Goal: Find specific page/section: Find specific page/section

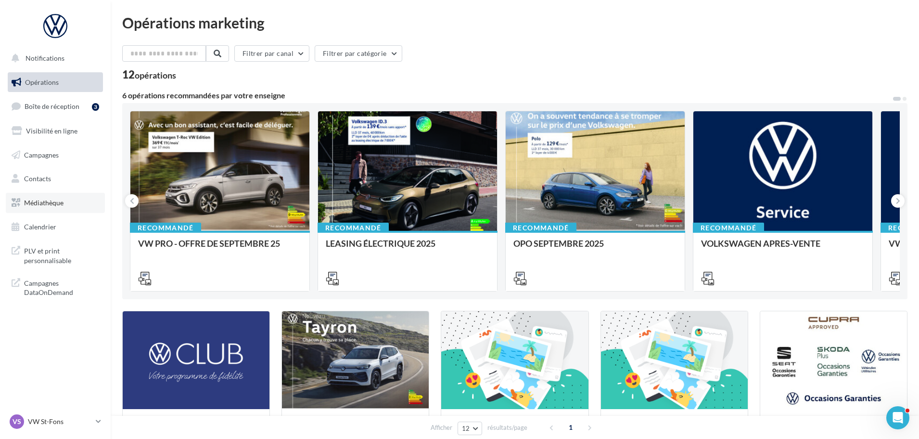
click at [53, 205] on span "Médiathèque" at bounding box center [43, 202] width 39 height 8
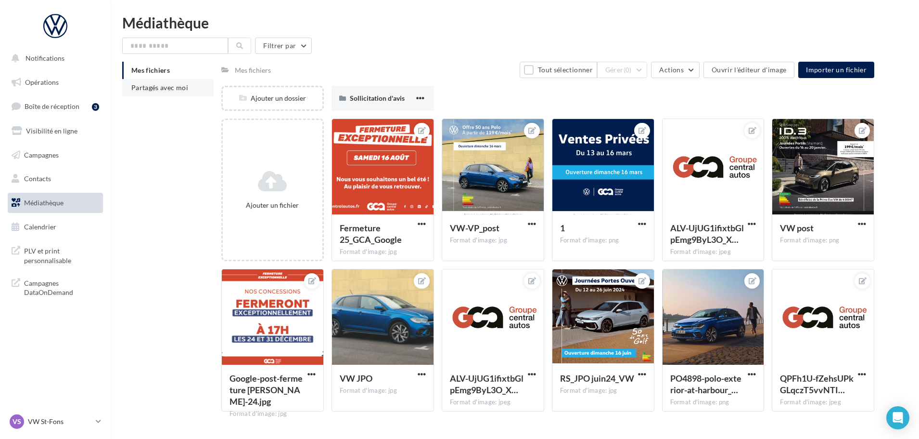
click at [154, 85] on span "Partagés avec moi" at bounding box center [159, 87] width 57 height 8
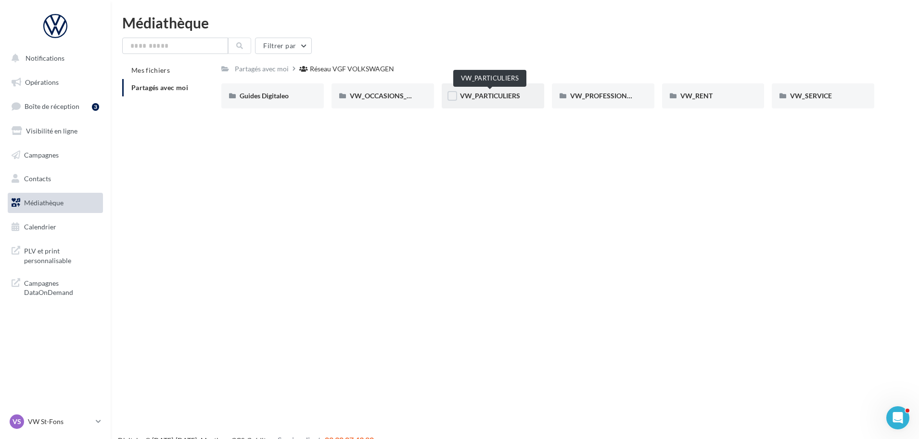
click at [485, 93] on span "VW_PARTICULIERS" at bounding box center [490, 95] width 60 height 8
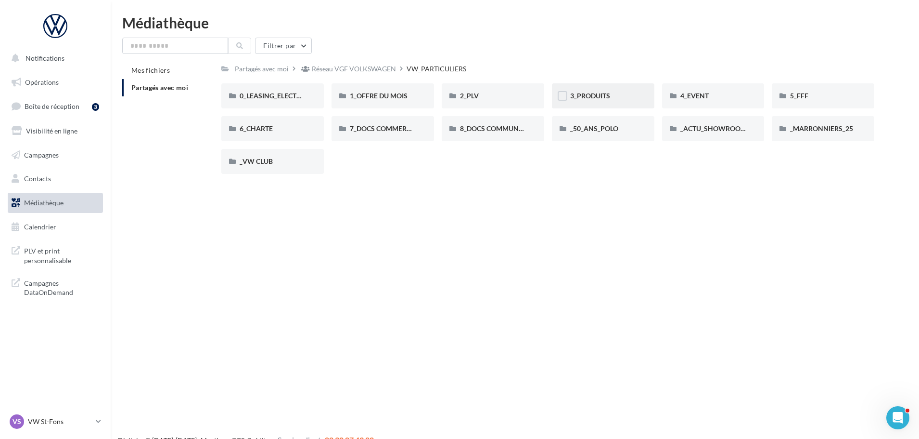
click at [576, 98] on span "3_PRODUITS" at bounding box center [590, 95] width 40 height 8
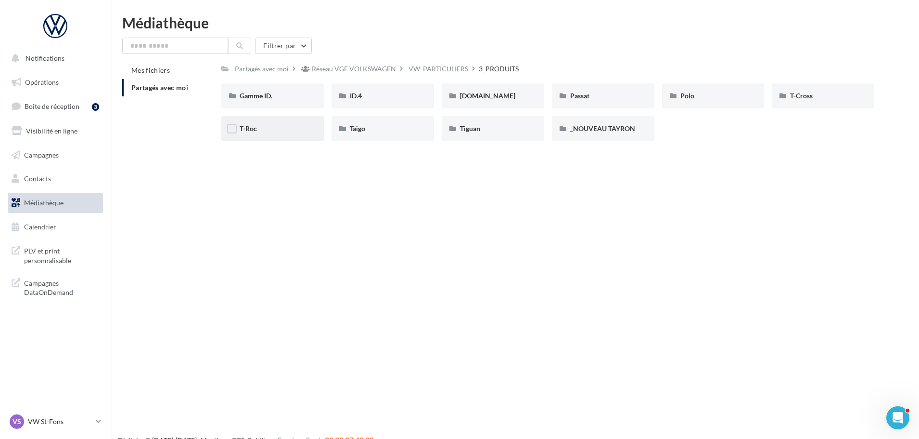
click at [267, 127] on div "T-Roc" at bounding box center [273, 129] width 66 height 10
click at [151, 40] on input "text" at bounding box center [175, 46] width 106 height 16
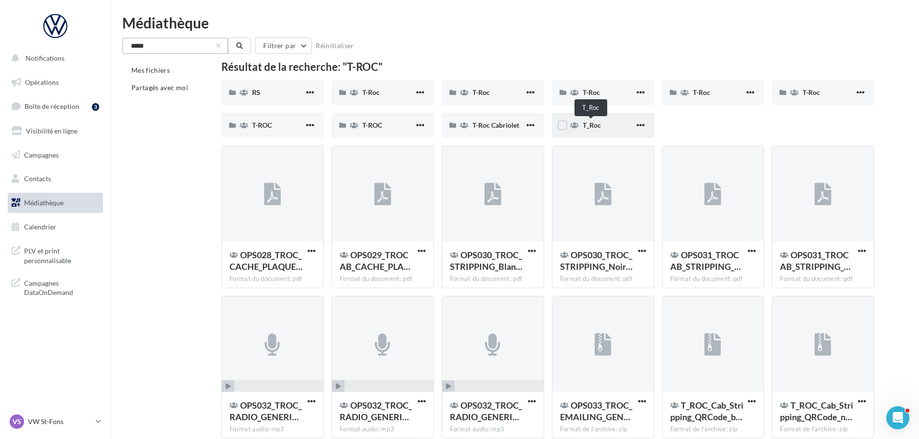
type input "*****"
click at [588, 126] on span "T_Roc" at bounding box center [592, 125] width 18 height 8
click at [504, 124] on span "T-Roc Cabriolet" at bounding box center [496, 125] width 47 height 8
click at [387, 120] on div "T-ROC" at bounding box center [383, 125] width 103 height 25
click at [269, 121] on span "T-ROC" at bounding box center [262, 125] width 20 height 8
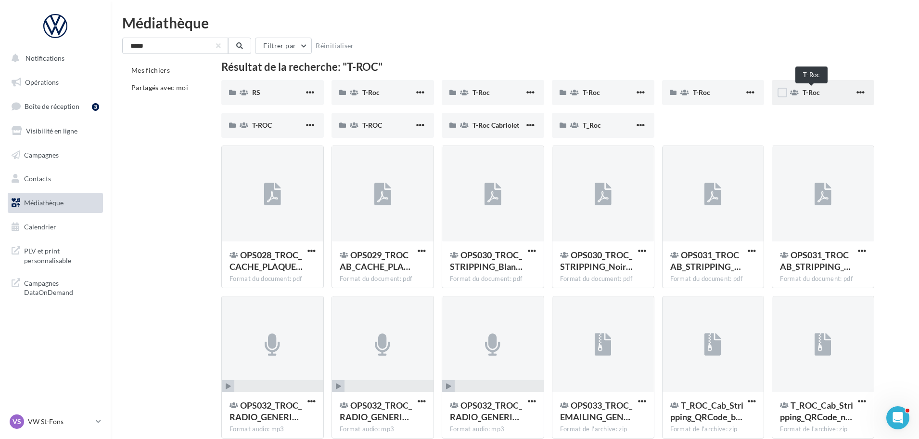
click at [816, 90] on span "T-Roc" at bounding box center [811, 92] width 17 height 8
click at [704, 91] on span "T-Roc" at bounding box center [701, 92] width 17 height 8
click at [580, 93] on div "T-Roc" at bounding box center [603, 92] width 103 height 25
click at [473, 86] on div "T-Roc" at bounding box center [493, 92] width 103 height 25
click at [350, 89] on span at bounding box center [354, 93] width 9 height 10
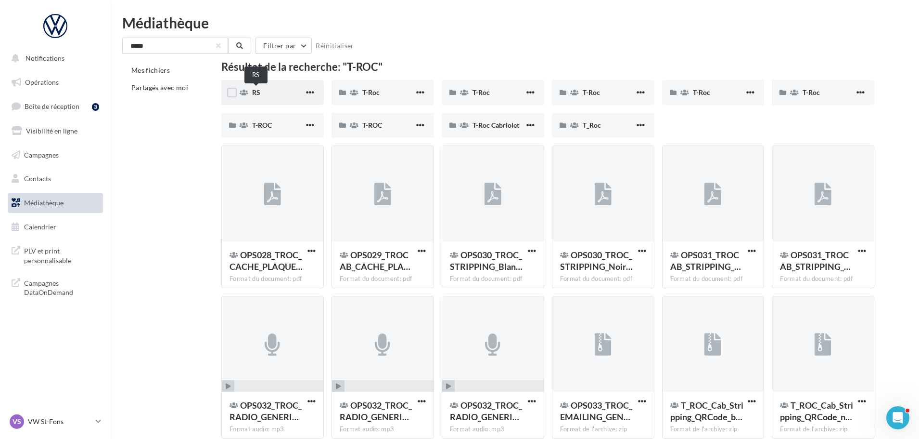
click at [260, 89] on span "RS" at bounding box center [256, 92] width 8 height 8
